Goal: Information Seeking & Learning: Learn about a topic

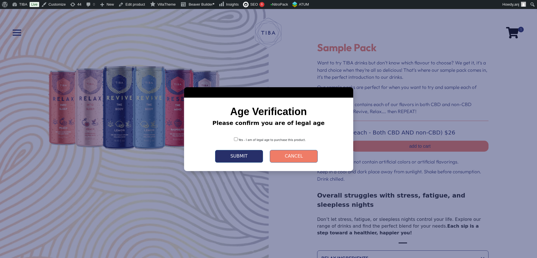
scroll to position [226, 0]
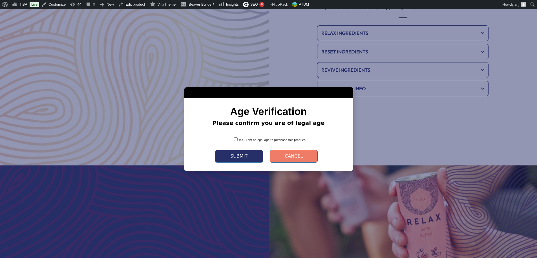
click at [213, 141] on div "Yes - I am of legal age to purchase this product." at bounding box center [269, 138] width 152 height 13
click at [229, 154] on button "Submit" at bounding box center [239, 156] width 48 height 13
click at [212, 141] on div "Yes - I am of legal age to purchase this product." at bounding box center [269, 138] width 152 height 13
click at [231, 152] on button "Submit" at bounding box center [239, 156] width 48 height 13
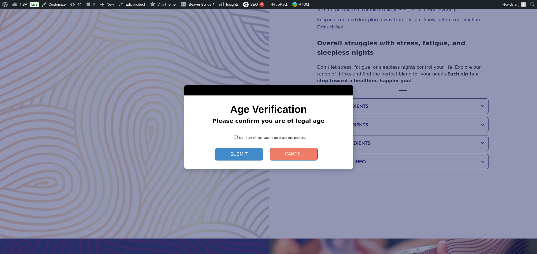
scroll to position [150, 0]
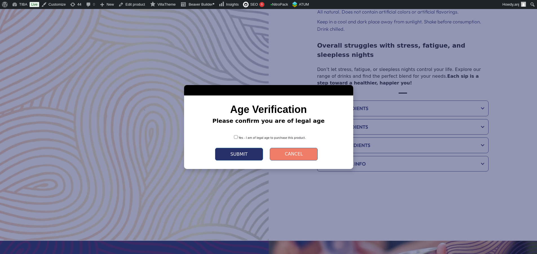
click at [251, 155] on button "Submit" at bounding box center [239, 154] width 48 height 13
click at [258, 150] on button "Submit" at bounding box center [239, 154] width 48 height 13
click at [253, 152] on button "Submit" at bounding box center [239, 154] width 48 height 13
drag, startPoint x: 228, startPoint y: 146, endPoint x: 229, endPoint y: 153, distance: 7.5
click at [228, 146] on div "Submit Cancel" at bounding box center [269, 151] width 152 height 18
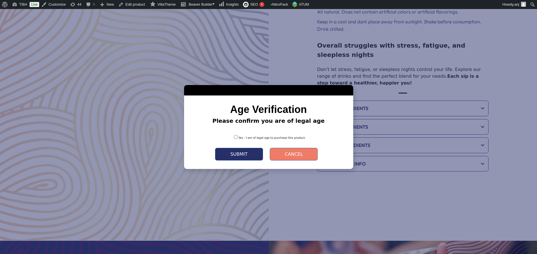
click at [230, 153] on button "Submit" at bounding box center [239, 154] width 48 height 13
drag, startPoint x: 230, startPoint y: 153, endPoint x: 250, endPoint y: 149, distance: 20.2
click at [231, 152] on button "Submit" at bounding box center [239, 154] width 48 height 13
click at [313, 153] on button "Cancel" at bounding box center [294, 154] width 48 height 13
click at [255, 153] on button "Submit" at bounding box center [239, 154] width 48 height 13
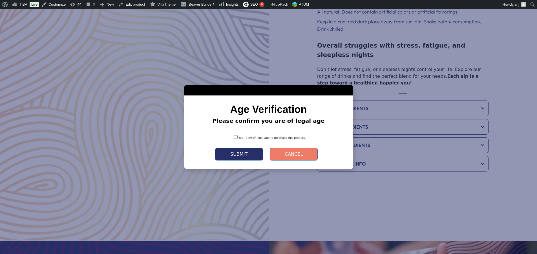
click at [256, 151] on button "Submit" at bounding box center [239, 154] width 48 height 13
click at [256, 150] on button "Submit" at bounding box center [239, 154] width 48 height 13
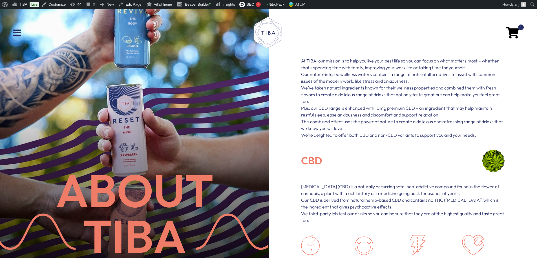
scroll to position [75, 0]
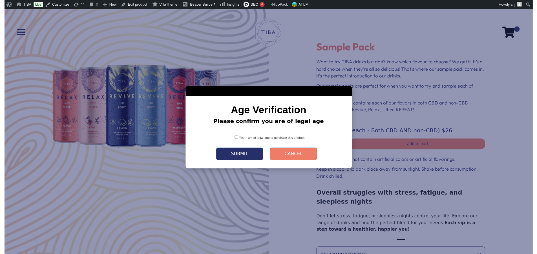
scroll to position [150, 0]
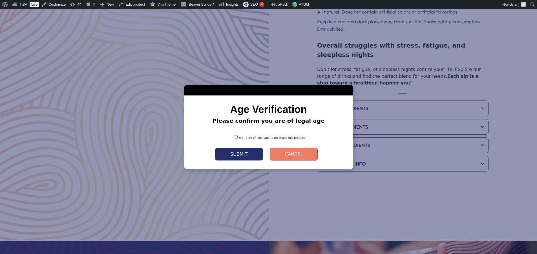
click at [235, 158] on button "Submit" at bounding box center [239, 154] width 48 height 13
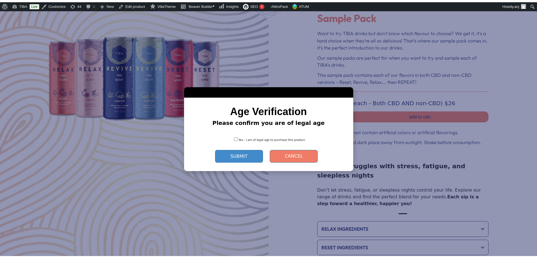
scroll to position [0, 0]
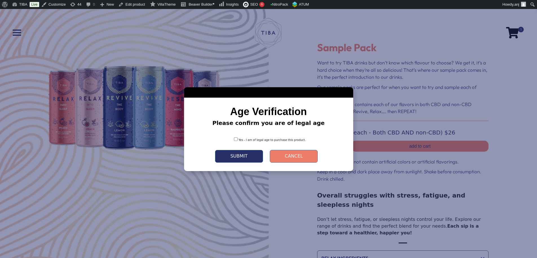
click at [238, 158] on button "Submit" at bounding box center [239, 156] width 48 height 13
click at [237, 156] on button "Submit" at bounding box center [239, 156] width 48 height 13
click at [237, 155] on button "Submit" at bounding box center [239, 156] width 48 height 13
click at [210, 137] on div "Yes - I am of legal age to purchase this product." at bounding box center [269, 138] width 152 height 13
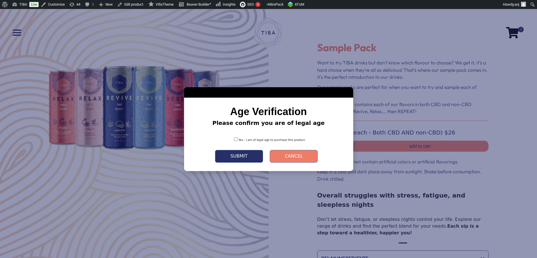
click at [233, 156] on button "Submit" at bounding box center [239, 156] width 48 height 13
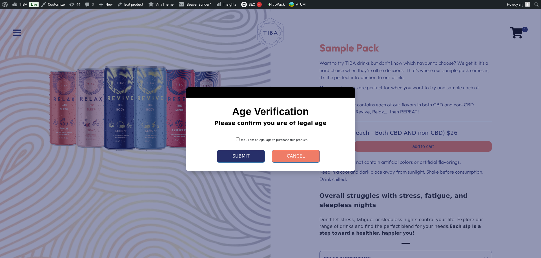
click at [225, 143] on div "Yes - I am of legal age to purchase this product." at bounding box center [271, 138] width 152 height 13
click at [241, 139] on span "Yes - I am of legal age to purchase this product." at bounding box center [274, 140] width 67 height 3
click at [217, 141] on div "Yes - I am of legal age to purchase this product." at bounding box center [271, 138] width 152 height 13
click at [217, 138] on div "Yes - I am of legal age to purchase this product." at bounding box center [271, 138] width 152 height 13
click at [227, 153] on button "Submit" at bounding box center [241, 156] width 48 height 13
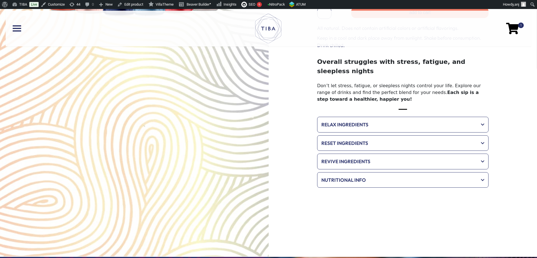
scroll to position [113, 0]
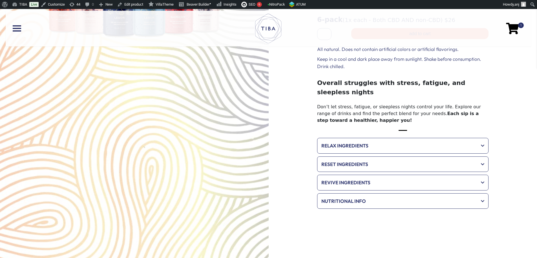
drag, startPoint x: 344, startPoint y: 112, endPoint x: 348, endPoint y: 140, distance: 27.6
click at [344, 113] on span "Each sip is a step toward a healthier, happier you!" at bounding box center [398, 117] width 162 height 12
click at [358, 179] on span "Revive Ingredients" at bounding box center [398, 182] width 155 height 7
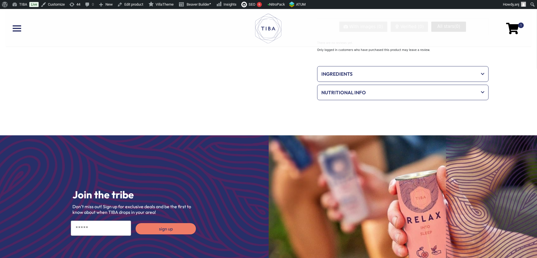
click at [357, 81] on div "Ingredients" at bounding box center [403, 74] width 169 height 13
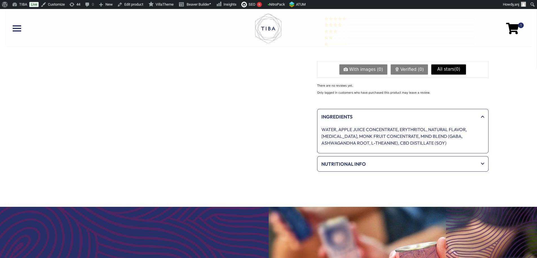
scroll to position [301, 0]
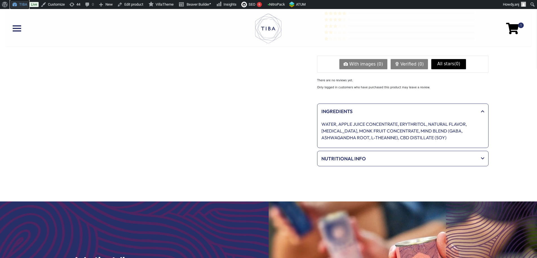
click at [16, 0] on link "TIBA" at bounding box center [19, 4] width 19 height 9
drag, startPoint x: 55, startPoint y: 42, endPoint x: 47, endPoint y: 37, distance: 9.0
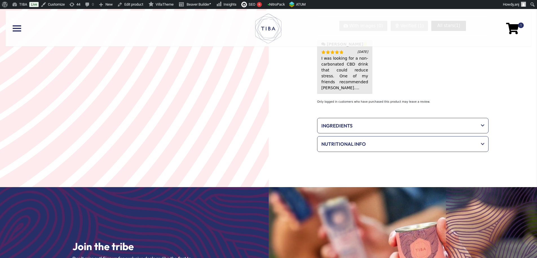
scroll to position [506, 0]
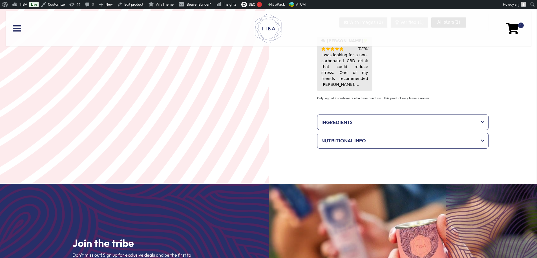
click at [333, 129] on div "Ingredients" at bounding box center [403, 122] width 169 height 13
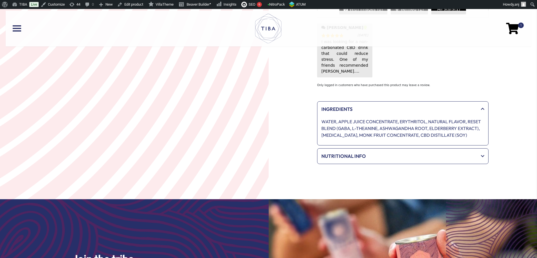
scroll to position [545, 0]
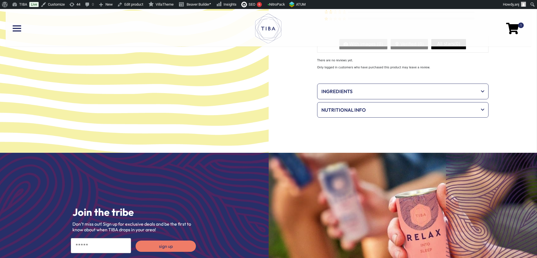
click at [364, 98] on div "Ingredients" at bounding box center [403, 91] width 169 height 13
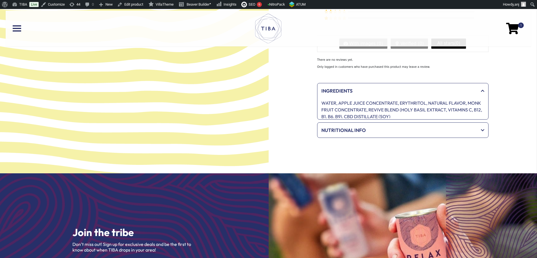
scroll to position [490, 0]
